Goal: Find contact information: Find contact information

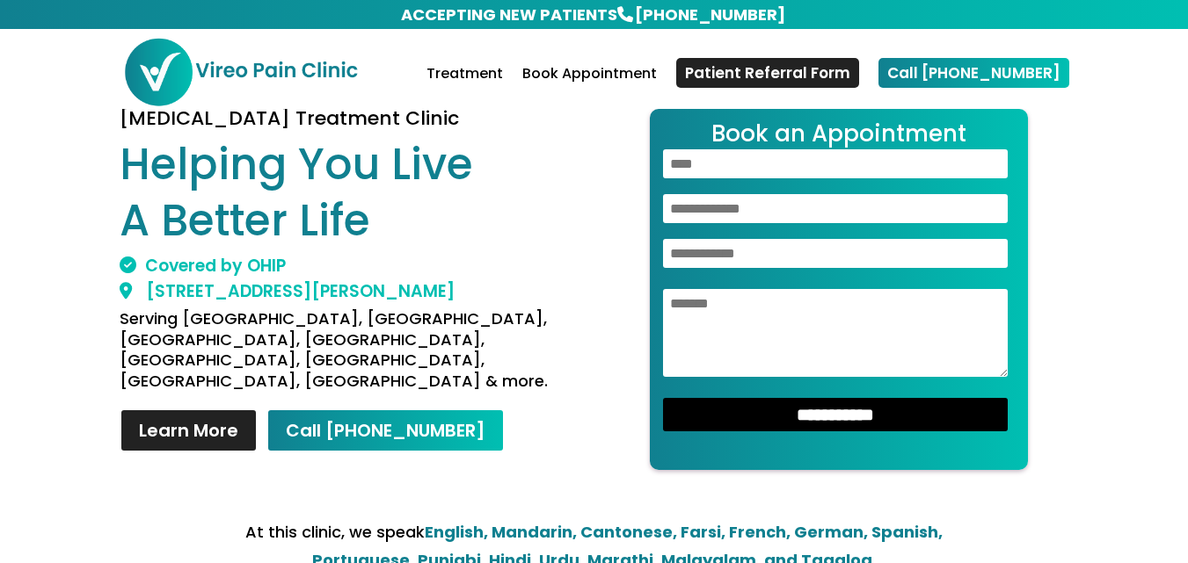
click at [567, 210] on h1 "Helping You Live A Better Life" at bounding box center [350, 197] width 461 height 120
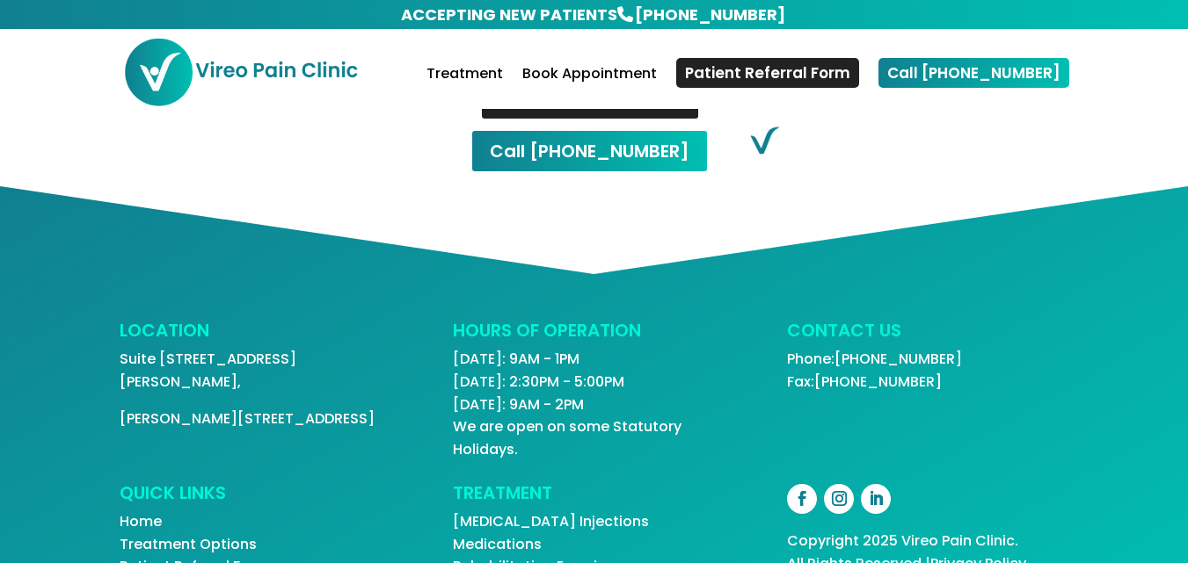
scroll to position [3828, 0]
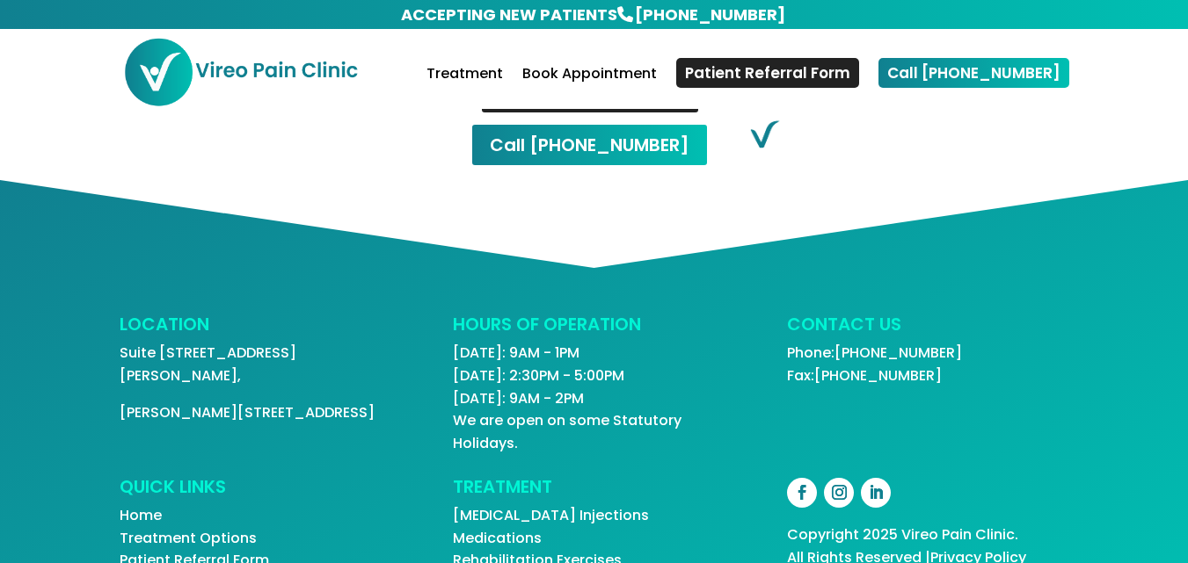
click at [31, 327] on div "LOCATION Suite [STREET_ADDRESS][PERSON_NAME] HOURS OF OPERATION [DATE]: 9AM - 1…" at bounding box center [594, 399] width 1188 height 438
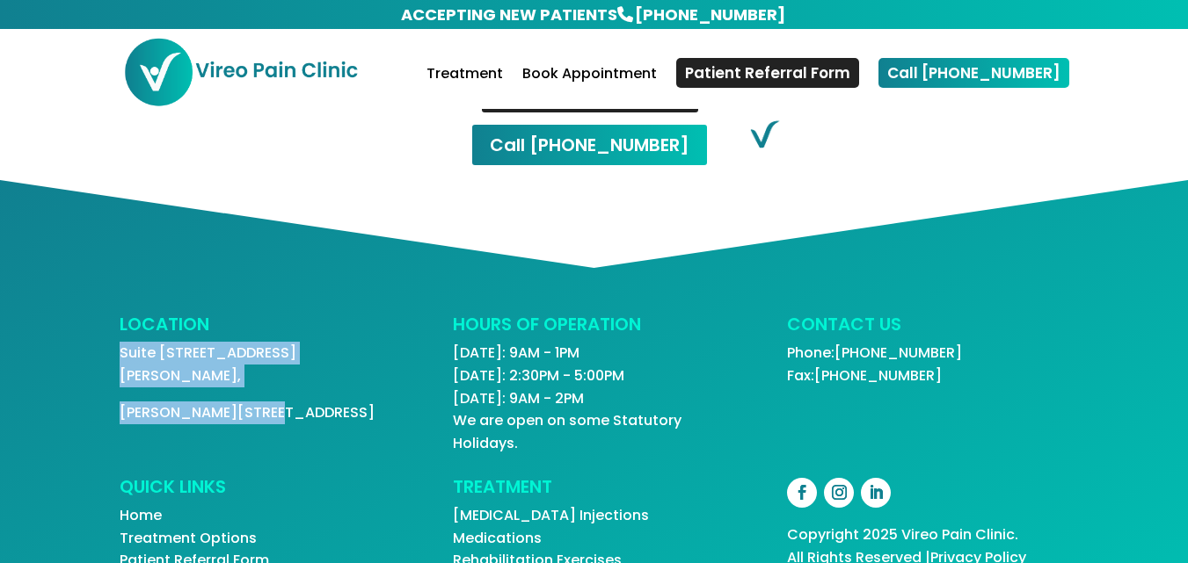
drag, startPoint x: 110, startPoint y: 301, endPoint x: 284, endPoint y: 334, distance: 177.2
click at [284, 334] on div "LOCATION Suite [STREET_ADDRESS][PERSON_NAME] HOURS OF OPERATION [DATE]: 9AM - 1…" at bounding box center [594, 399] width 1188 height 438
copy div "Suite [STREET_ADDRESS][PERSON_NAME]"
drag, startPoint x: 985, startPoint y: 300, endPoint x: 859, endPoint y: 294, distance: 125.9
click at [859, 342] on p "Phone: [PHONE_NUMBER] Fax: [PHONE_NUMBER]" at bounding box center [927, 364] width 281 height 45
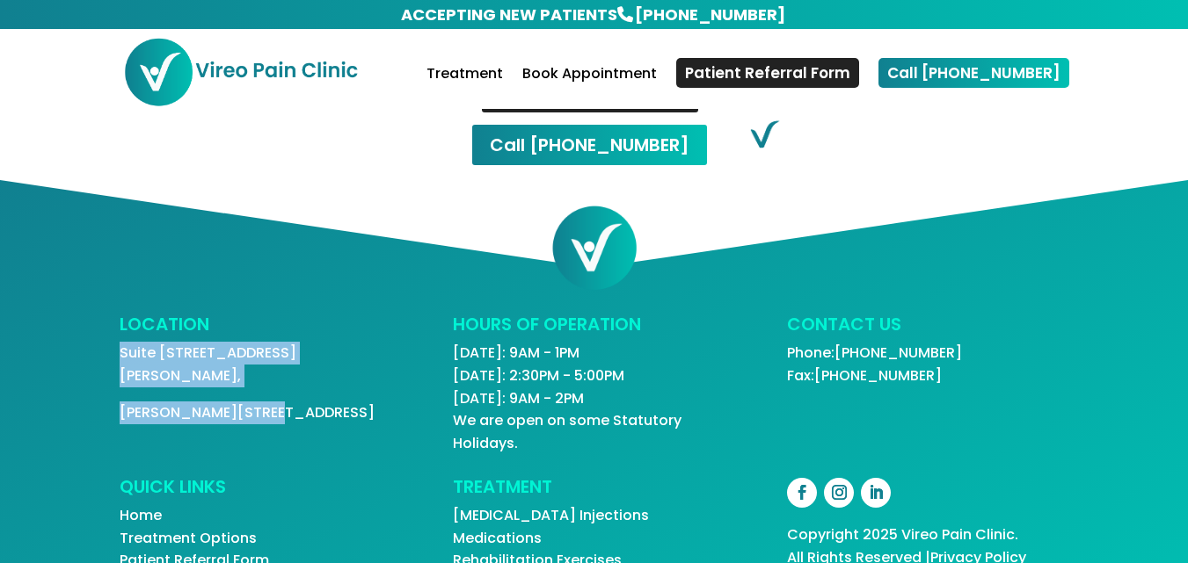
copy link "[PHONE_NUMBER]"
drag, startPoint x: 962, startPoint y: 320, endPoint x: 840, endPoint y: 324, distance: 122.3
click at [840, 342] on p "Phone: [PHONE_NUMBER] Fax: [PHONE_NUMBER]" at bounding box center [927, 364] width 281 height 45
copy link "[PHONE_NUMBER]"
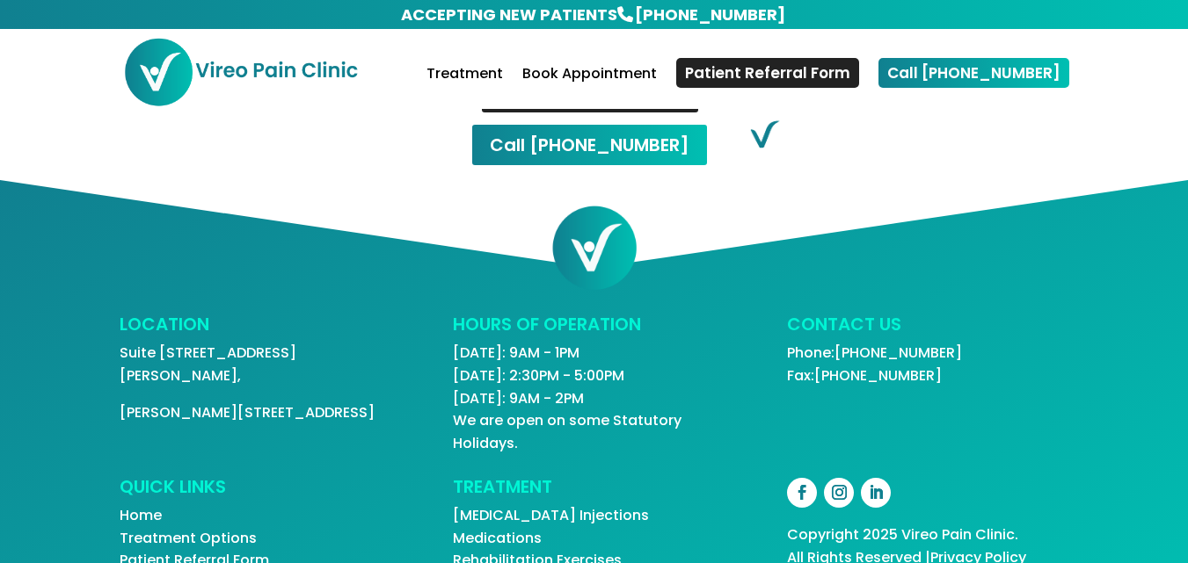
click at [765, 389] on div "LOCATION Suite [STREET_ADDRESS][PERSON_NAME] HOURS OF OPERATION [DATE]: 9AM - 1…" at bounding box center [594, 385] width 949 height 139
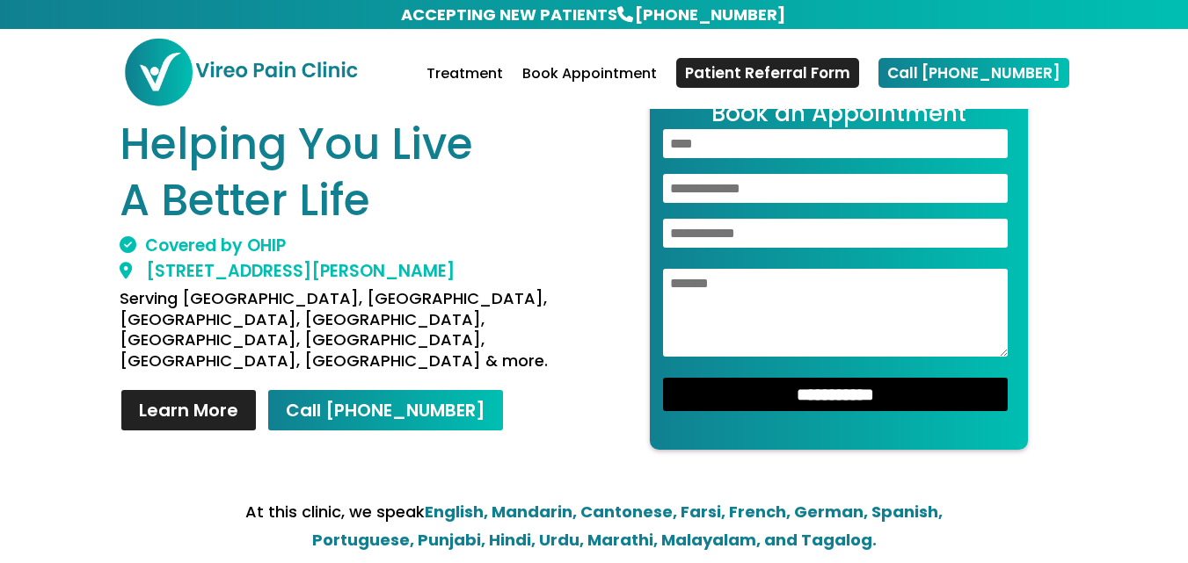
scroll to position [0, 0]
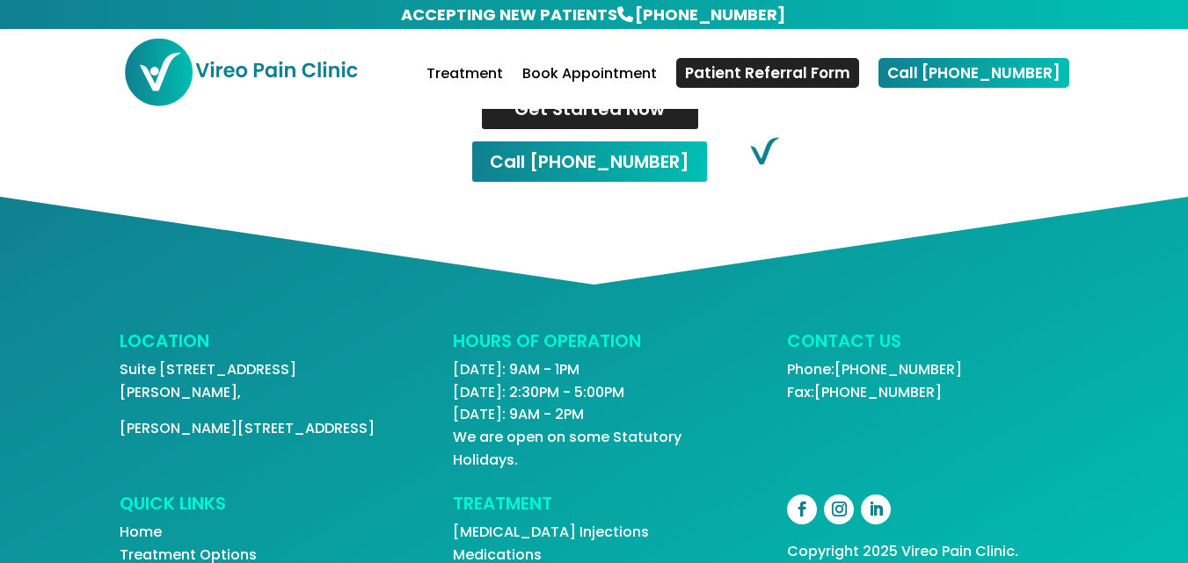
scroll to position [3776, 0]
drag, startPoint x: 897, startPoint y: 482, endPoint x: 963, endPoint y: 483, distance: 66.8
click at [963, 541] on div "Copyright 2025 Vireo Pain Clinic. All Rights Reserved | Privacy Policy Bedrock …" at bounding box center [927, 575] width 281 height 68
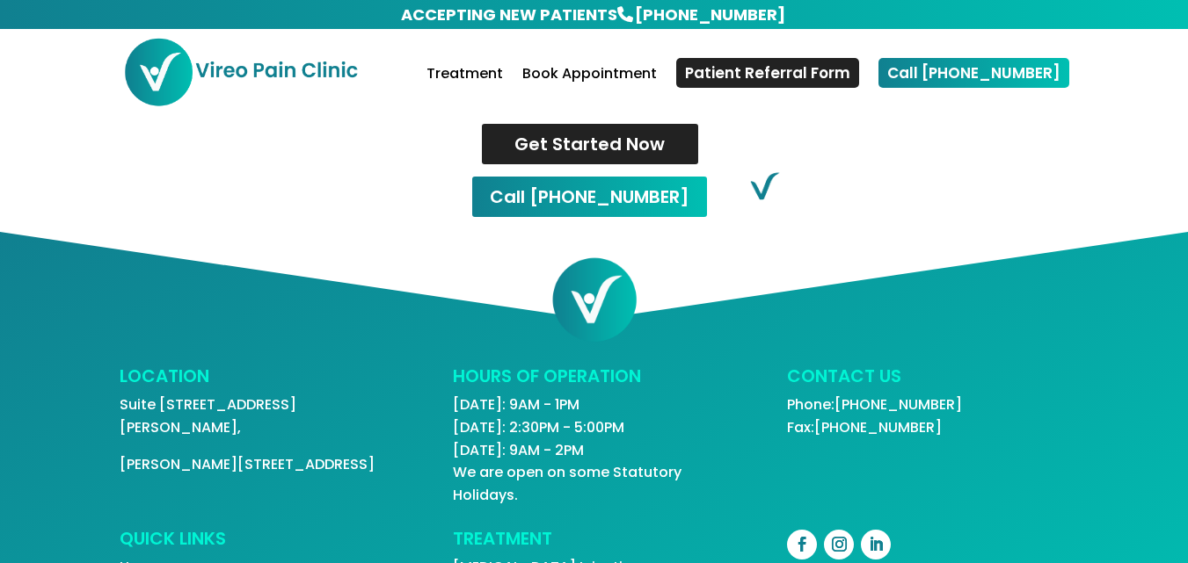
scroll to position [3828, 0]
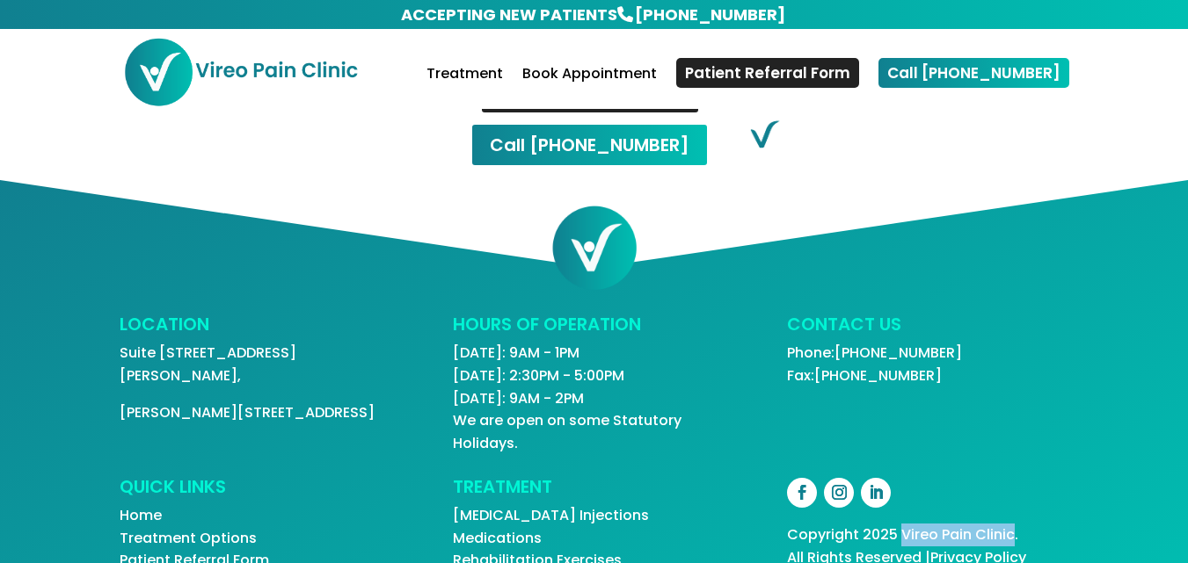
drag, startPoint x: 1013, startPoint y: 480, endPoint x: 900, endPoint y: 488, distance: 112.8
click at [900, 524] on div "Copyright 2025 Vireo Pain Clinic. All Rights Reserved | Privacy Policy Bedrock …" at bounding box center [927, 558] width 281 height 68
copy div "Vireo Pain Clinic"
